Goal: Task Accomplishment & Management: Complete application form

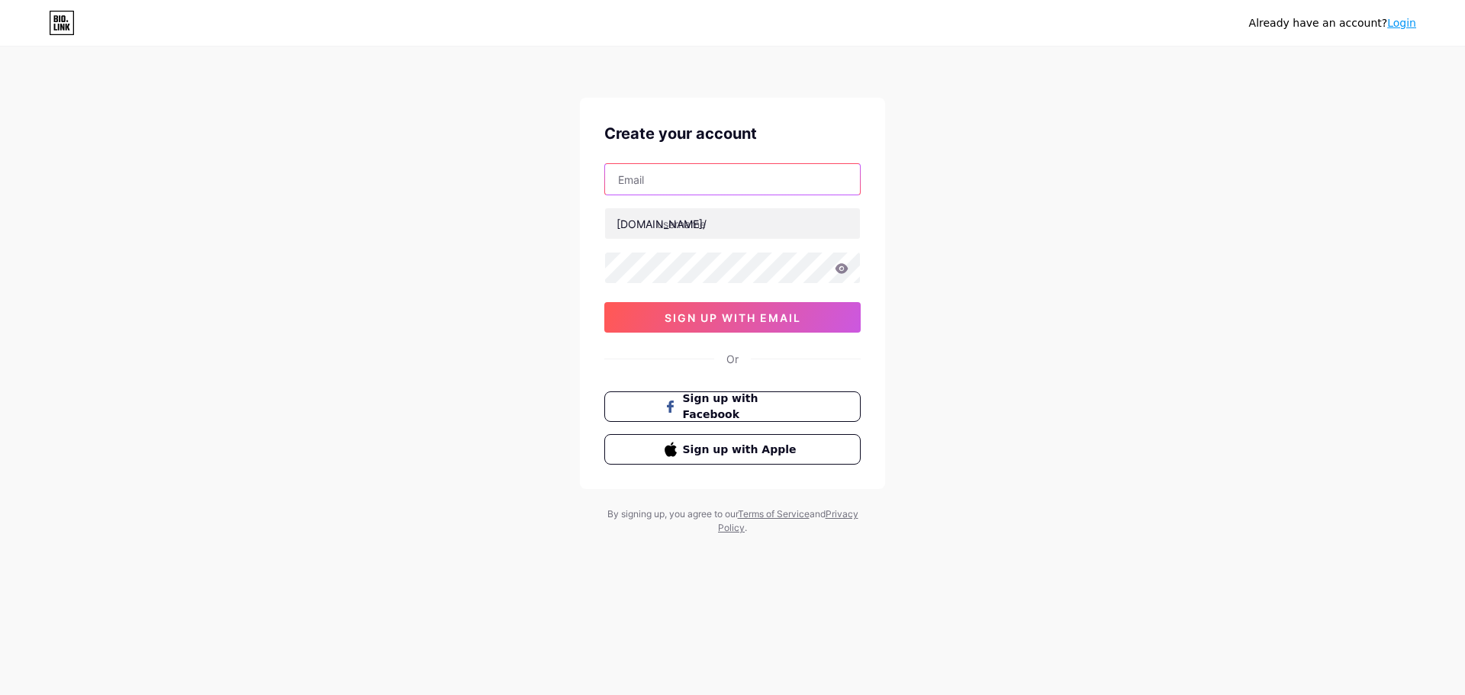
click at [689, 172] on input "text" at bounding box center [732, 179] width 255 height 31
paste input "[EMAIL_ADDRESS][DOMAIN_NAME]"
type input "[EMAIL_ADDRESS][DOMAIN_NAME]"
paste input "nkdesertcamp12"
type input "nkdesertcamp12"
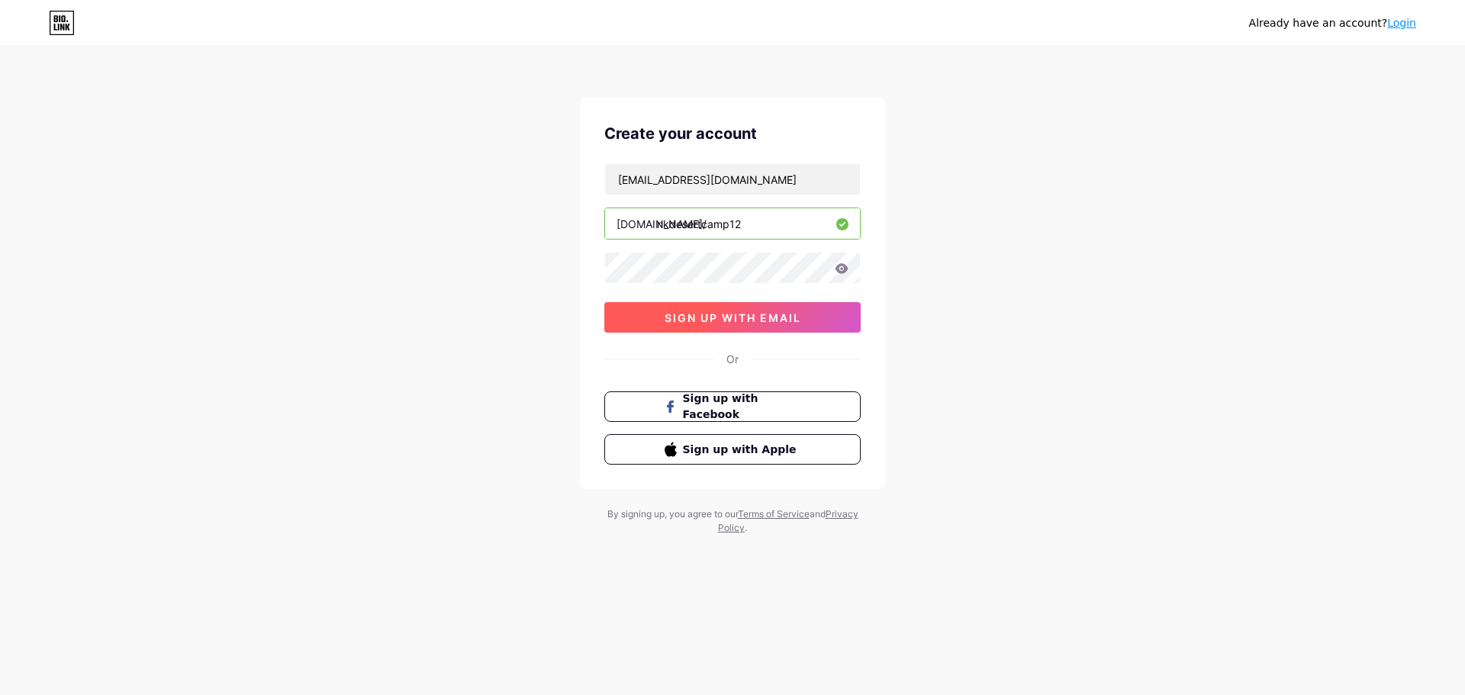
click at [746, 322] on span "sign up with email" at bounding box center [733, 317] width 137 height 13
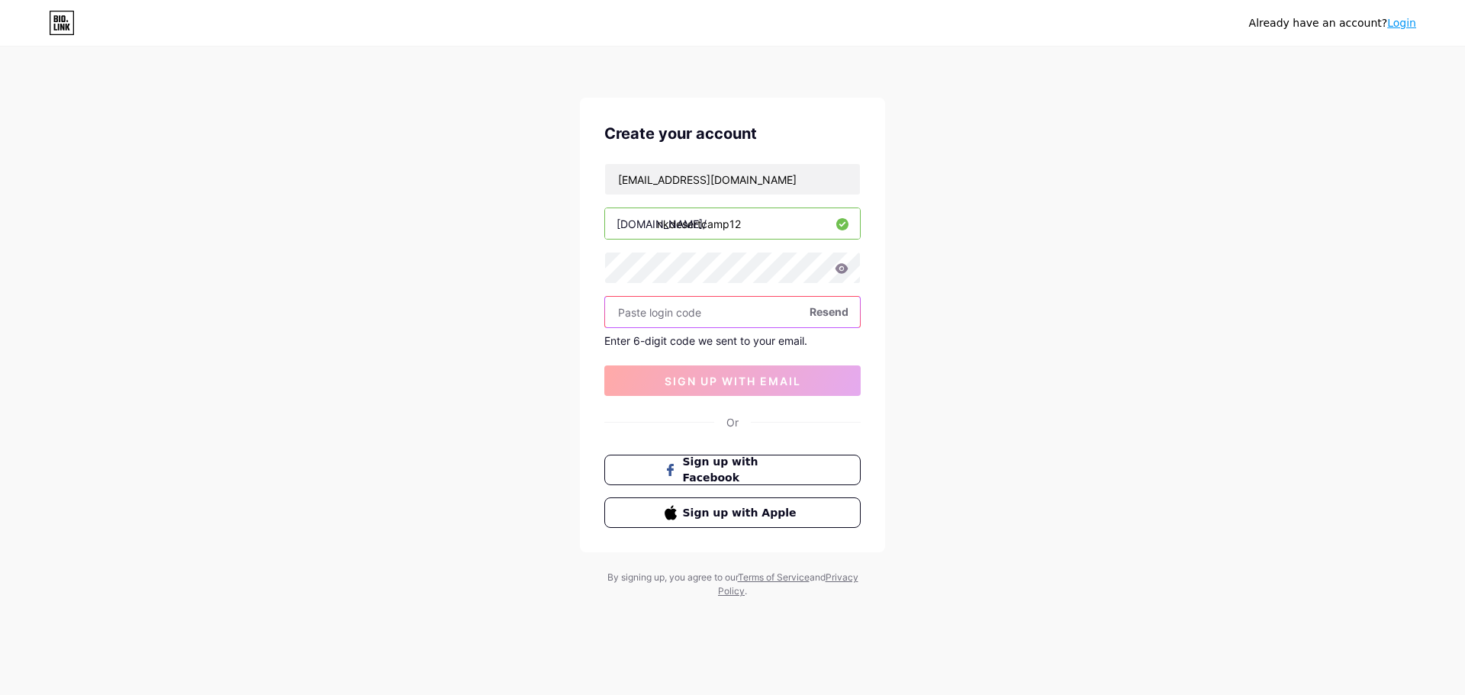
paste input "495743"
type input "495743"
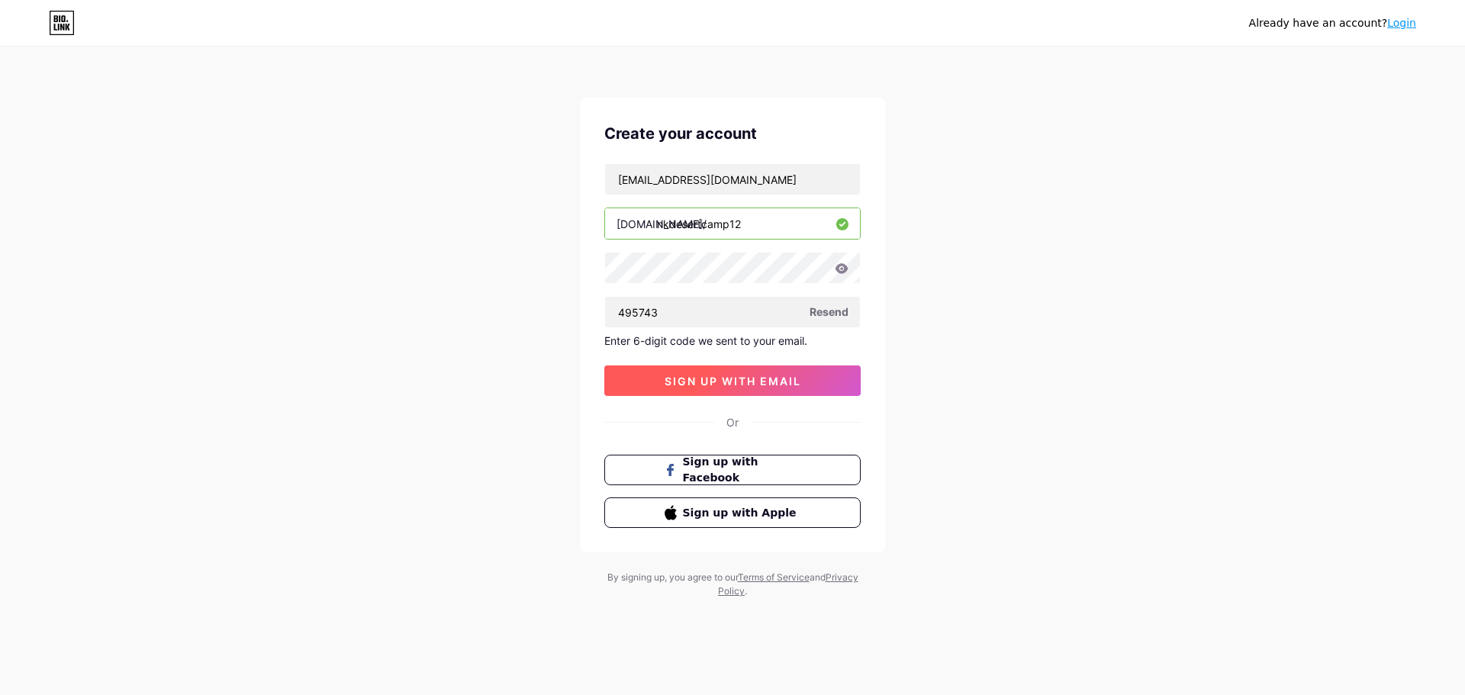
click at [730, 379] on span "sign up with email" at bounding box center [733, 381] width 137 height 13
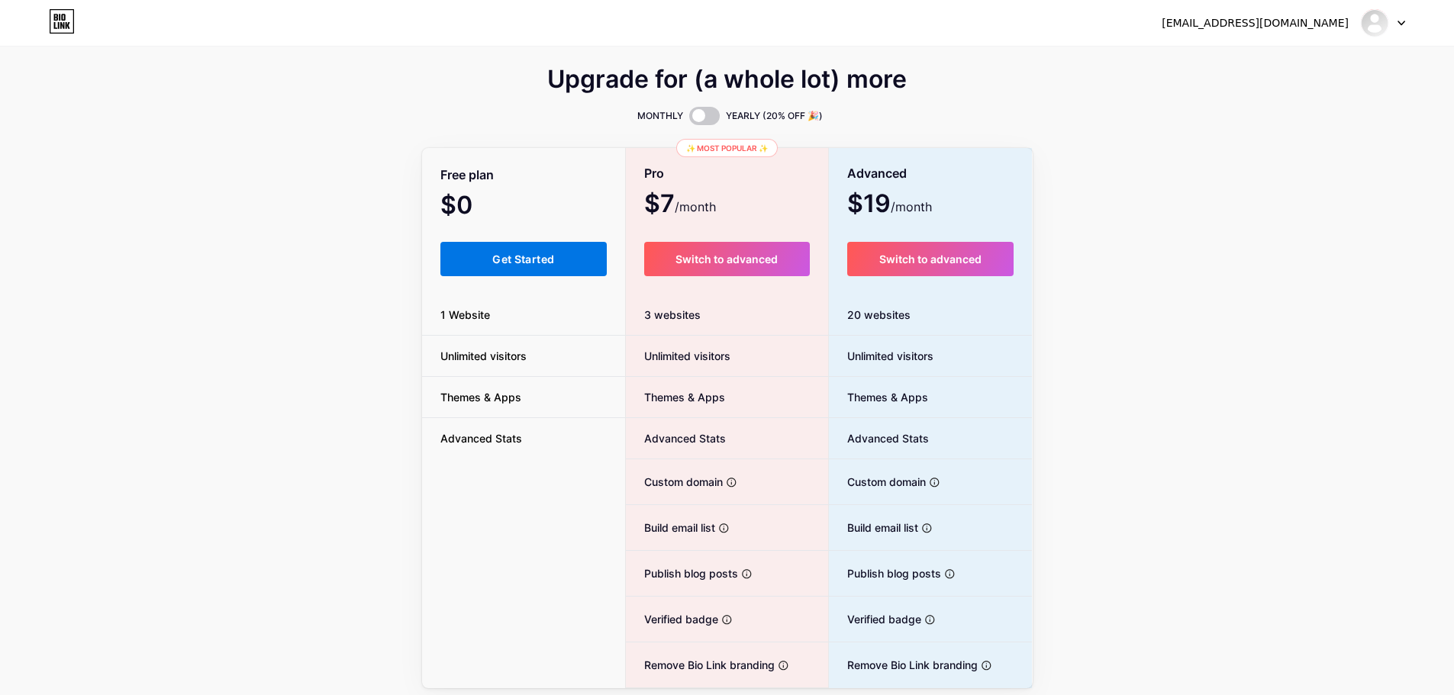
click at [535, 263] on span "Get Started" at bounding box center [523, 259] width 62 height 13
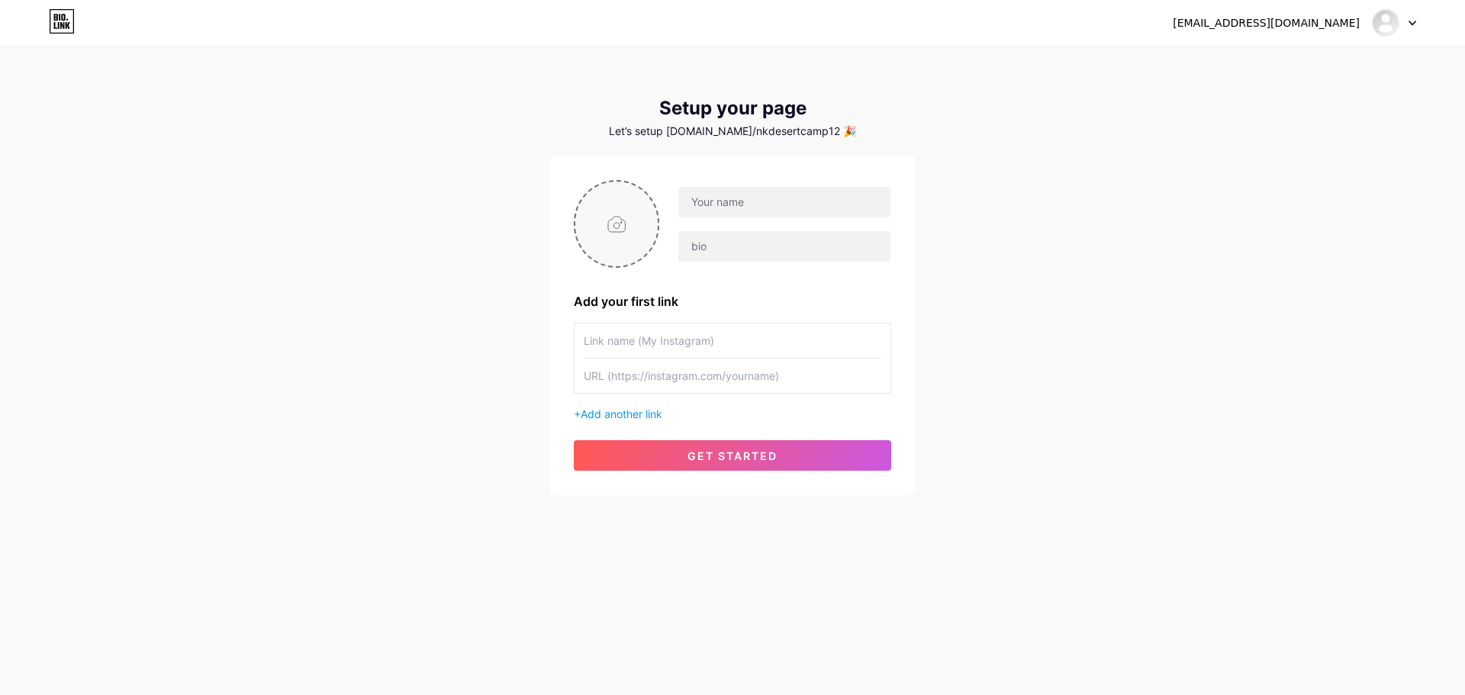
click at [608, 233] on input "file" at bounding box center [616, 224] width 82 height 85
type input "C:\fakepath\NK DESERT CAMP - JPG.jpg"
click at [716, 216] on input "text" at bounding box center [784, 202] width 212 height 31
paste input "[GEOGRAPHIC_DATA]"
type input "[GEOGRAPHIC_DATA]"
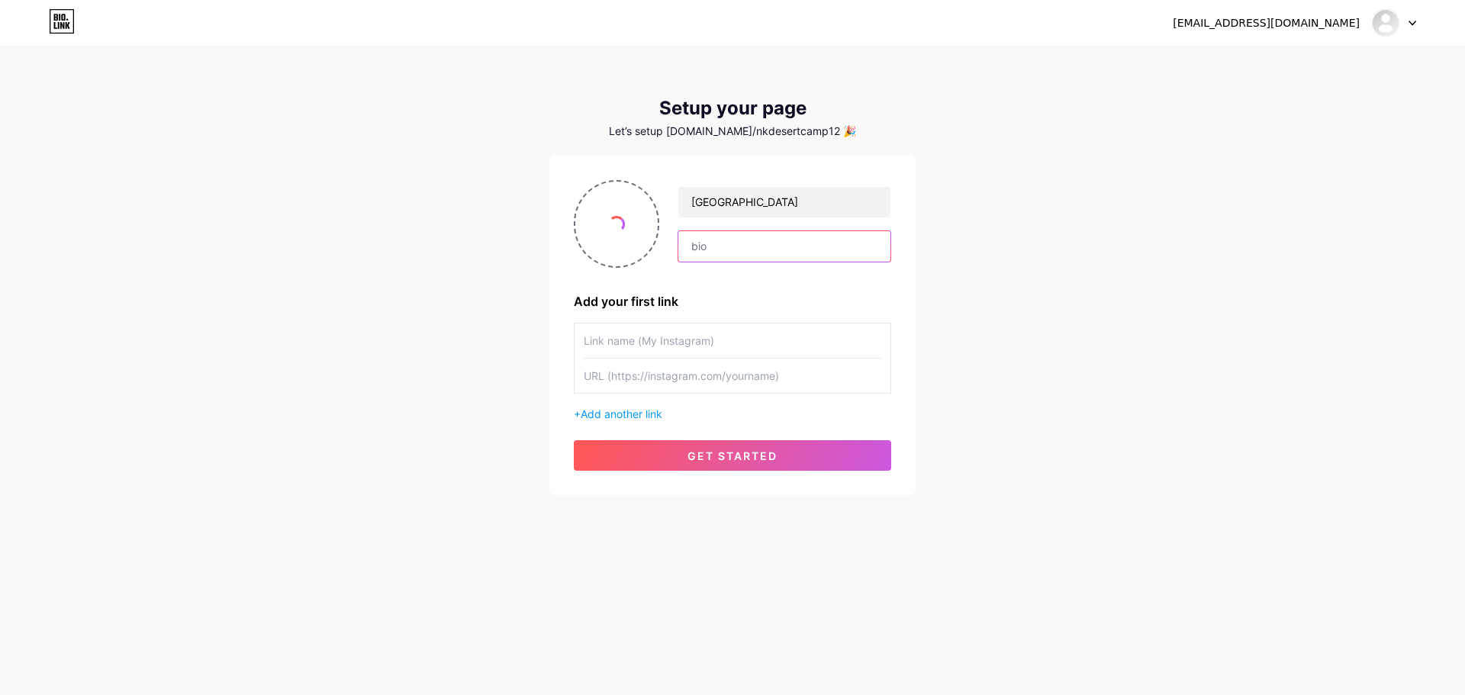
click at [730, 253] on input "text" at bounding box center [784, 246] width 212 height 31
paste input "[GEOGRAPHIC_DATA] is the most trusted and one of the best safari camp to stay i…"
type input "[GEOGRAPHIC_DATA] is the most trusted and one of the best safari camp to stay i…"
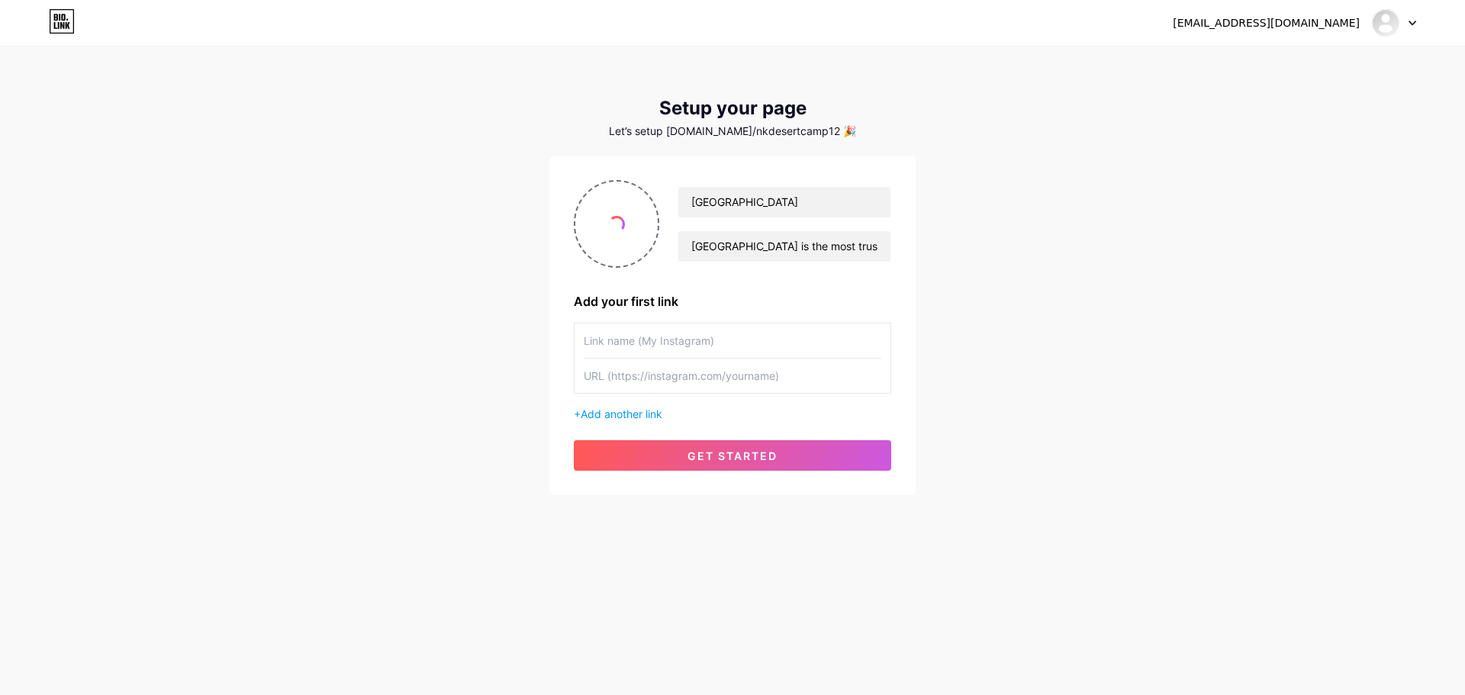
paste input "google my business"
type input "google my business"
click at [599, 388] on input "text" at bounding box center [733, 376] width 298 height 34
paste input "[URL][DOMAIN_NAME]"
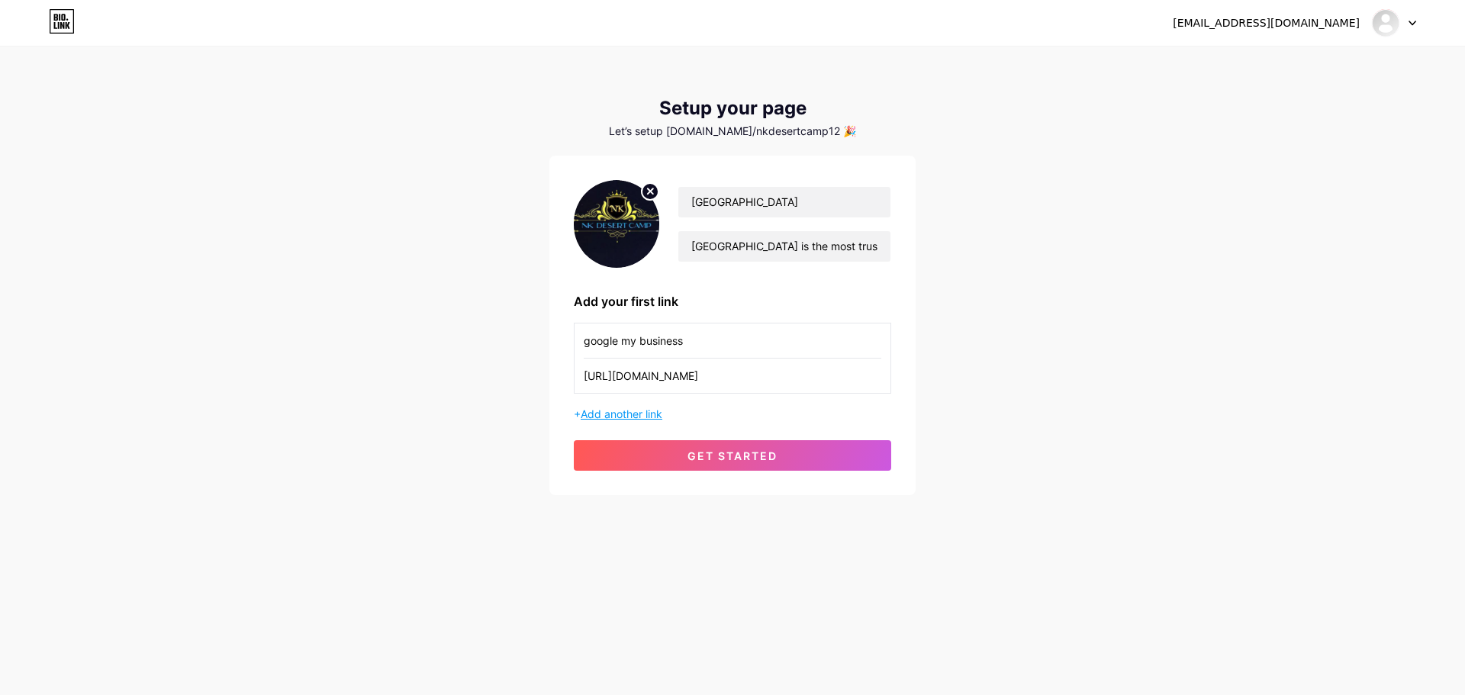
type input "[URL][DOMAIN_NAME]"
click at [631, 419] on span "Add another link" at bounding box center [622, 414] width 82 height 13
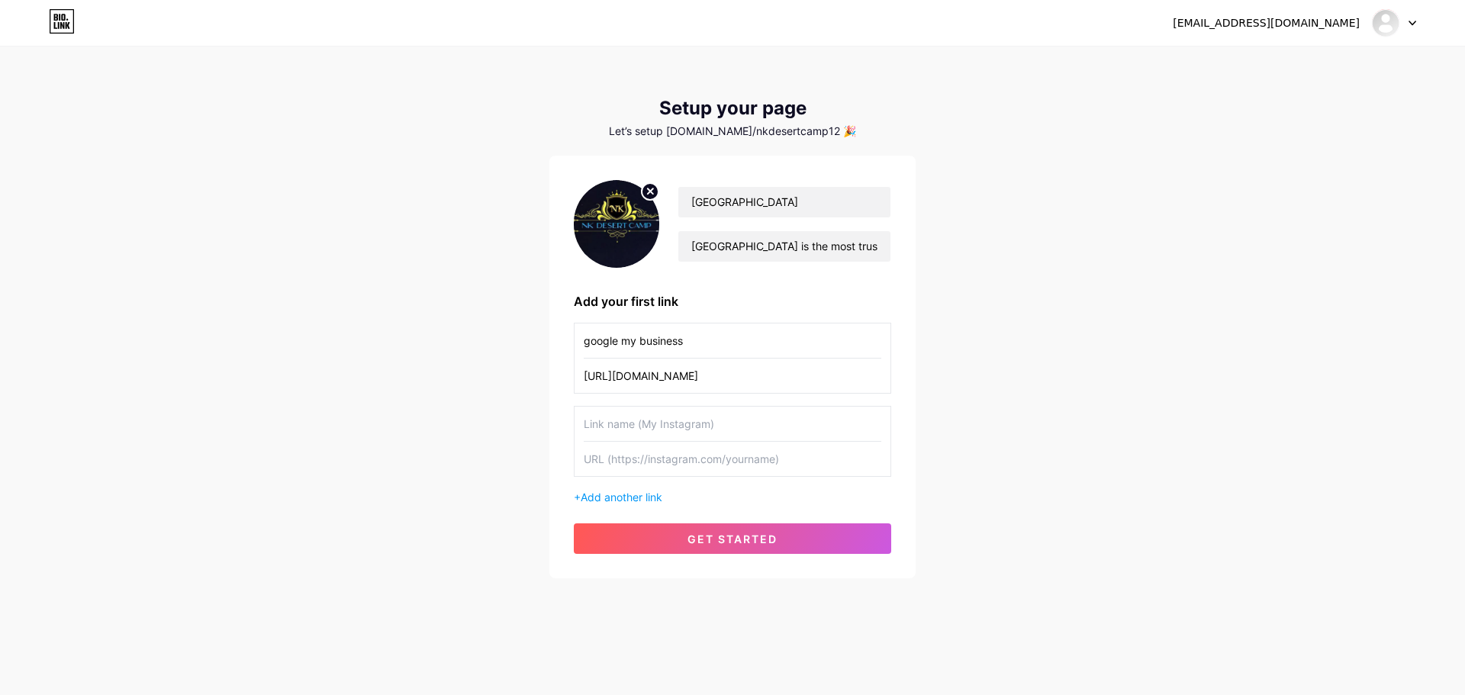
click at [630, 459] on input "text" at bounding box center [733, 459] width 298 height 34
paste input "[URL][DOMAIN_NAME]"
type input "[URL][DOMAIN_NAME]"
click at [631, 430] on input "text" at bounding box center [733, 424] width 298 height 34
paste input "instagram"
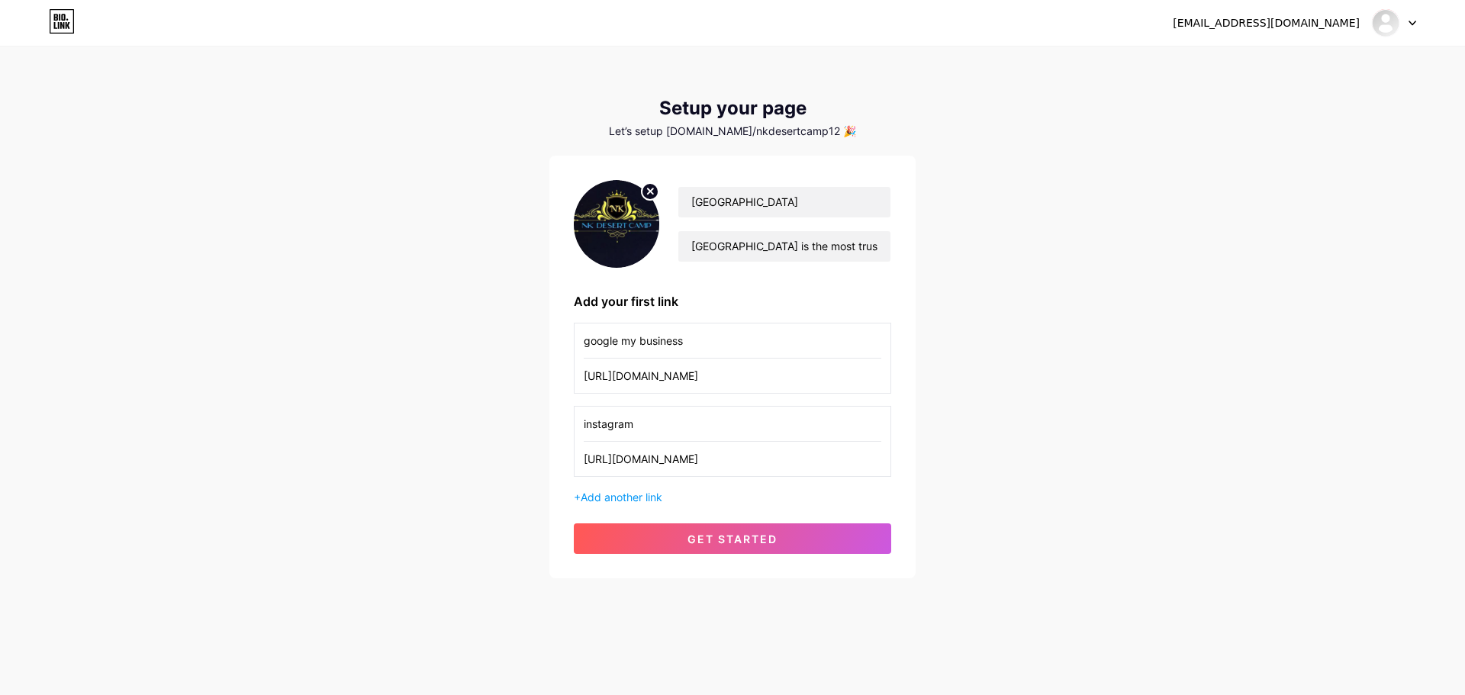
type input "instagram"
click at [620, 504] on div "+ Add another link" at bounding box center [732, 497] width 317 height 16
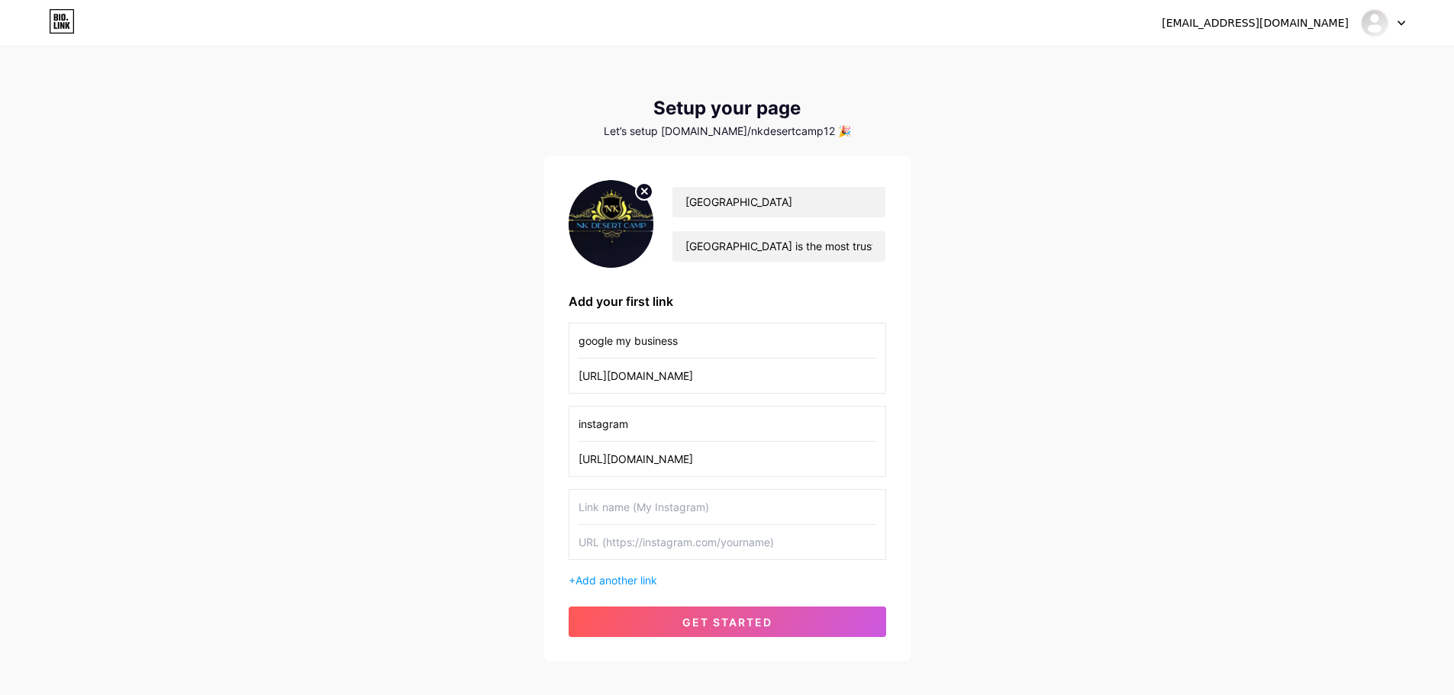
click at [619, 507] on input "text" at bounding box center [728, 507] width 298 height 34
paste input "facebook"
type input "facebook"
click at [624, 539] on input "text" at bounding box center [728, 542] width 298 height 34
paste input "[URL][DOMAIN_NAME]"
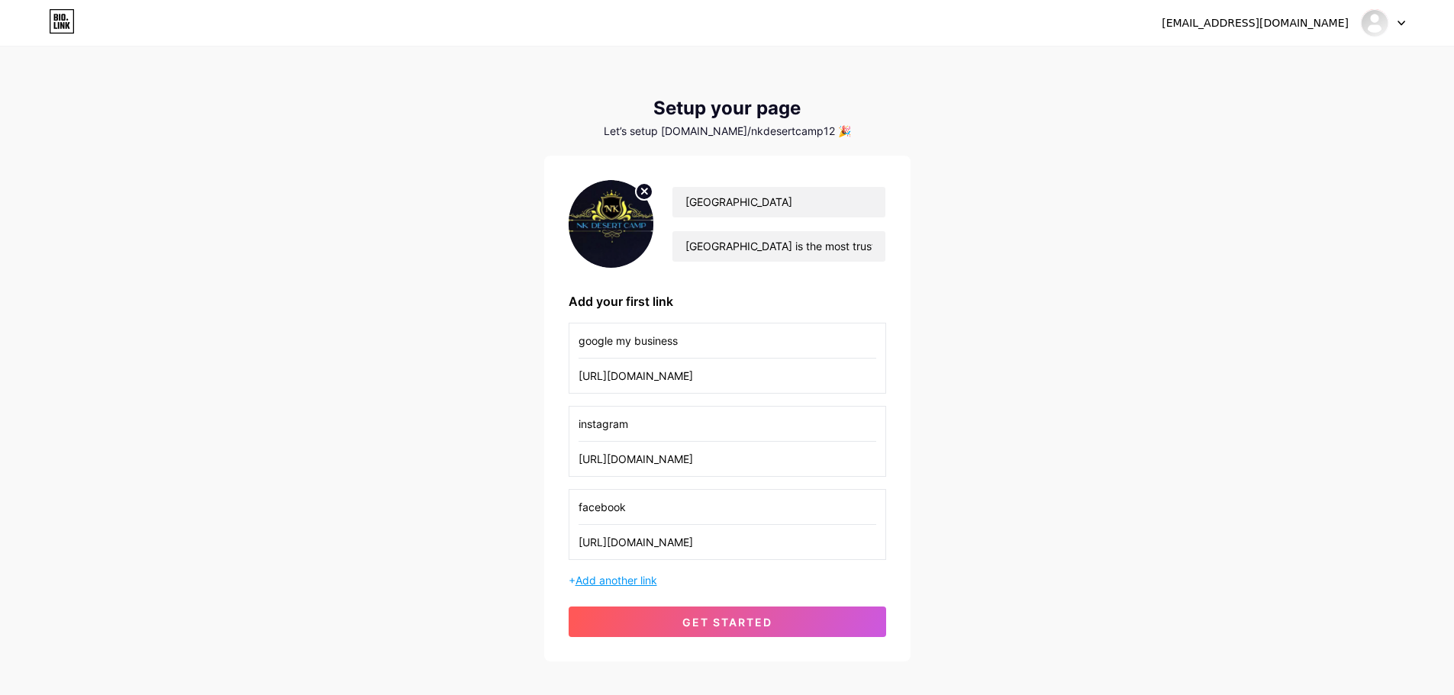
type input "[URL][DOMAIN_NAME]"
click at [637, 576] on span "Add another link" at bounding box center [616, 580] width 82 height 13
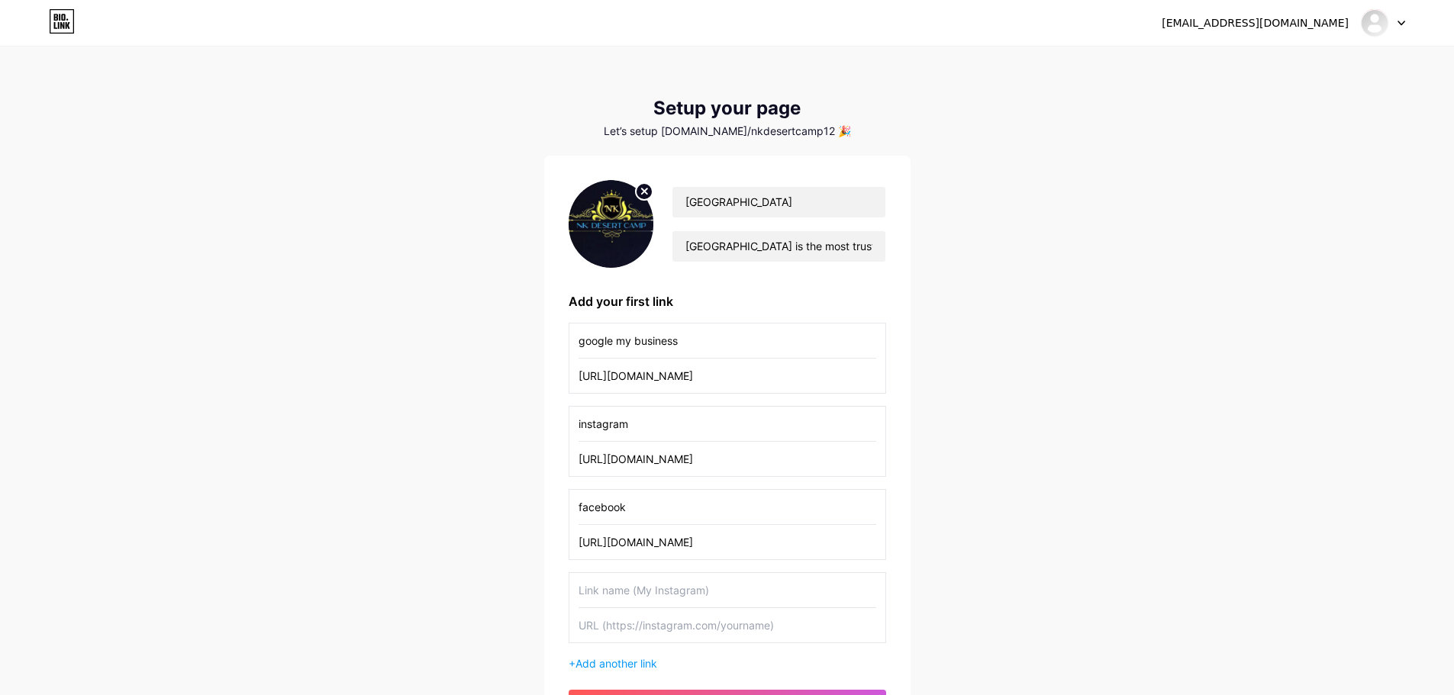
click at [617, 590] on input "text" at bounding box center [728, 590] width 298 height 34
paste input "website"
type input "website"
click at [617, 621] on input "text" at bounding box center [728, 625] width 298 height 34
paste input "[URL][DOMAIN_NAME]"
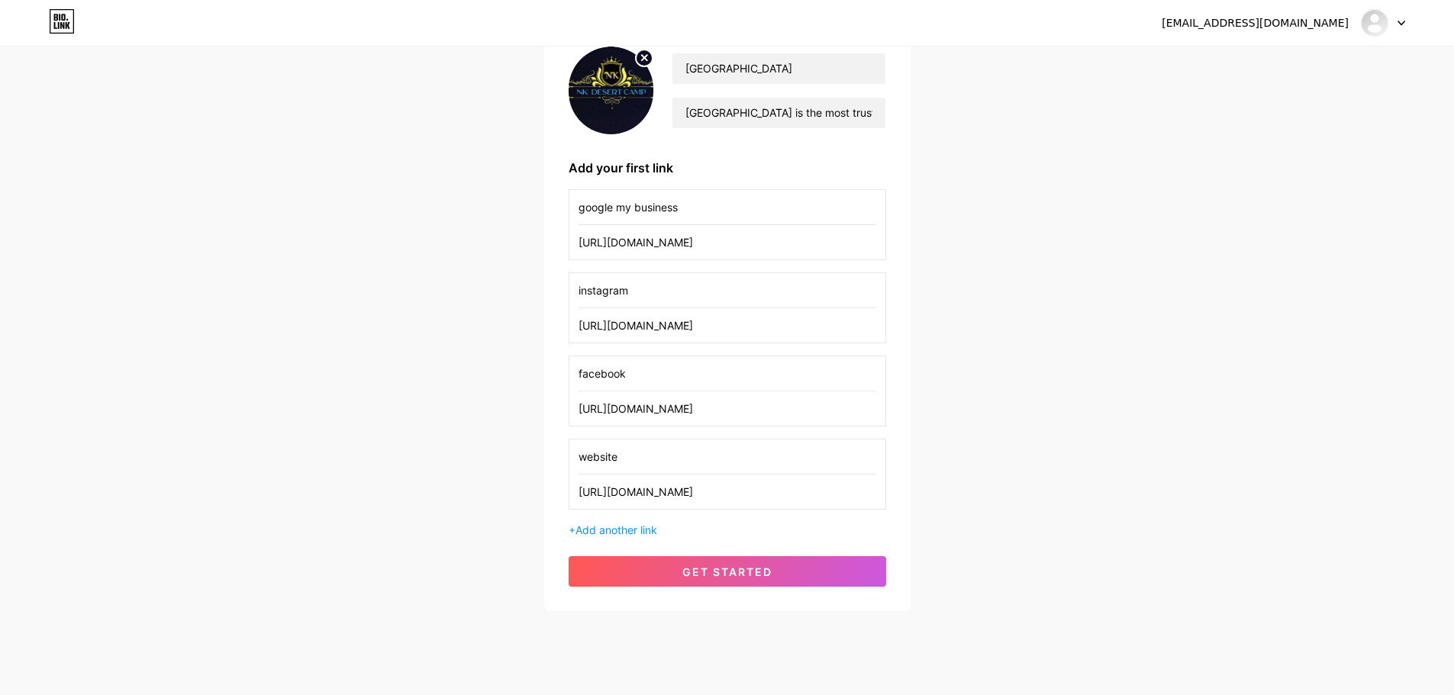
scroll to position [153, 0]
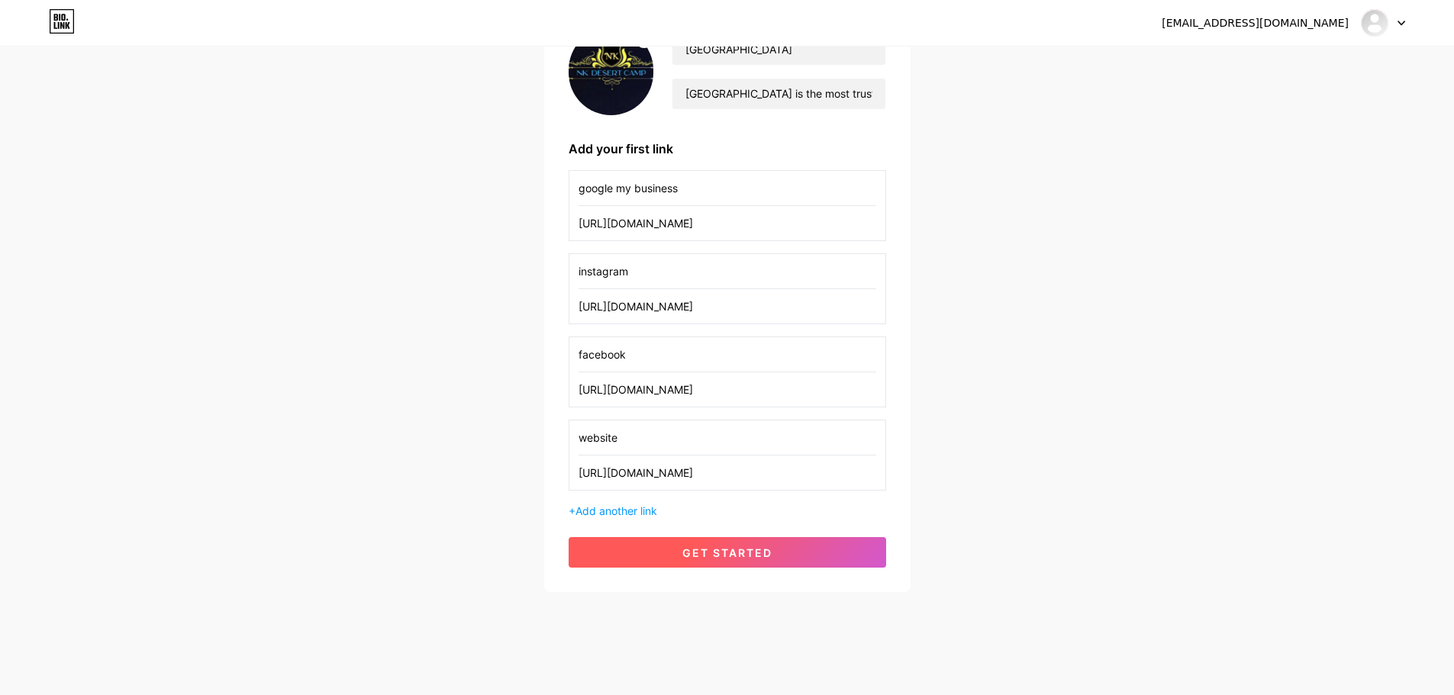
type input "[URL][DOMAIN_NAME]"
click at [748, 562] on button "get started" at bounding box center [727, 552] width 317 height 31
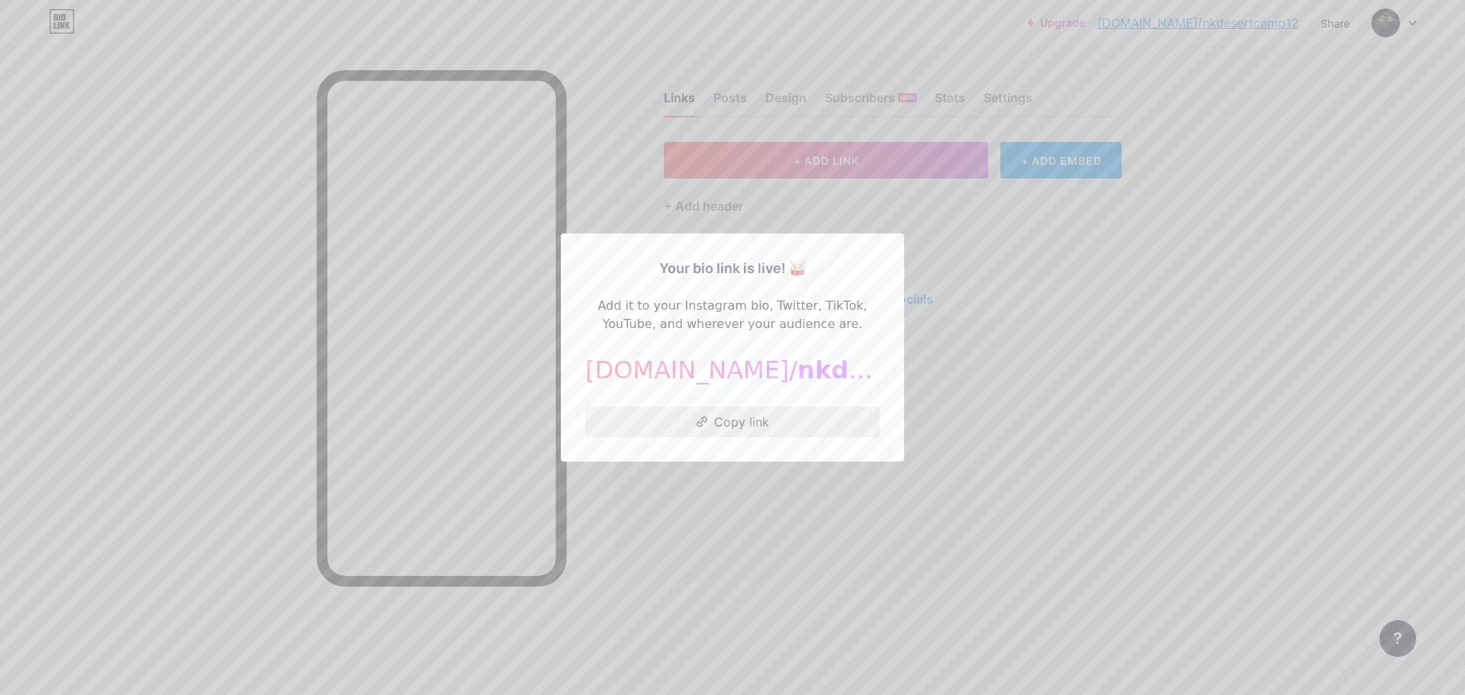
click at [726, 424] on button "Copy link" at bounding box center [732, 422] width 295 height 31
